Goal: Transaction & Acquisition: Purchase product/service

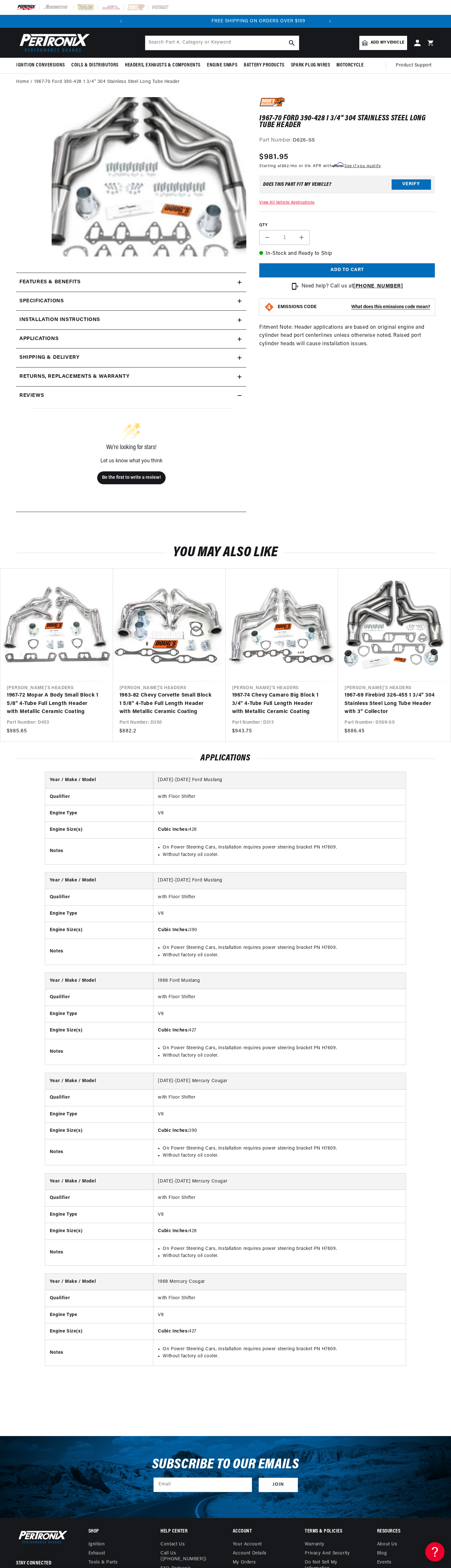
scroll to position [0, 102]
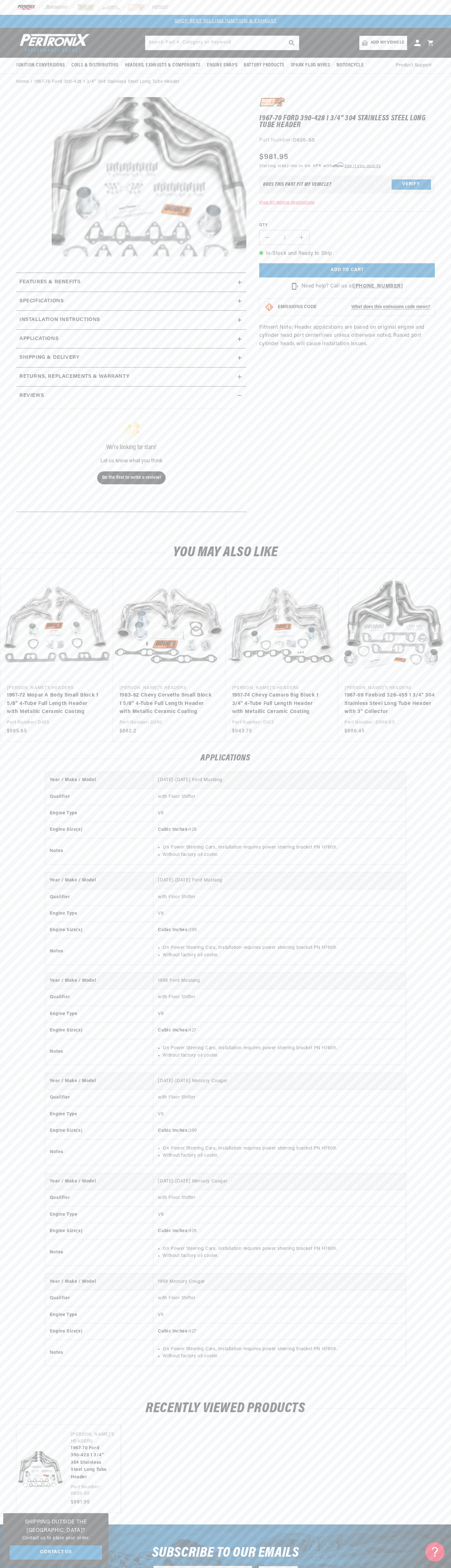
click at [89, 24] on slideshow-component "SHOP BEST SELLING IGNITION & EXHAUST FREE SHIPPING ON ORDERS OVER $109" at bounding box center [226, 21] width 451 height 13
click at [442, 5] on div at bounding box center [226, 7] width 451 height 15
click at [88, 1568] on html "Skip to content Your cart Your cart is empty Get the right parts the first time…" at bounding box center [226, 784] width 451 height 1568
click at [4, 742] on div "Vendor [PERSON_NAME] ' s Headers 1967-72 Mopar A Body Small Block 1 5/8" 4-Tube…" at bounding box center [226, 655] width 451 height 174
